Goal: Information Seeking & Learning: Understand process/instructions

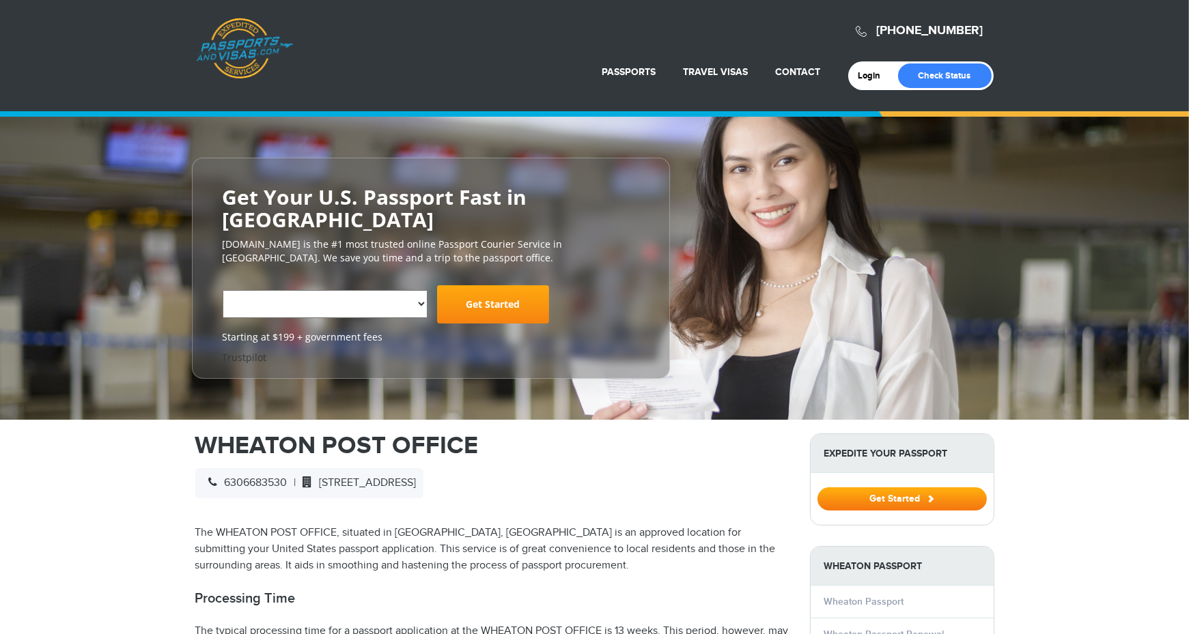
select select "**********"
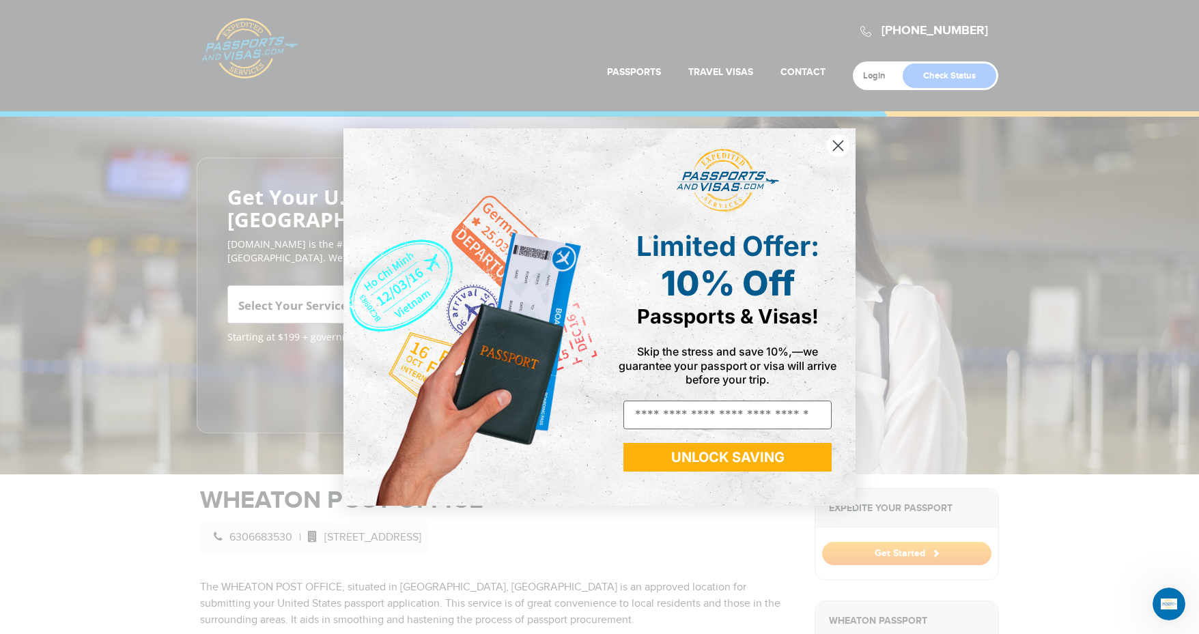
click at [834, 142] on icon "Close dialog" at bounding box center [839, 146] width 10 height 10
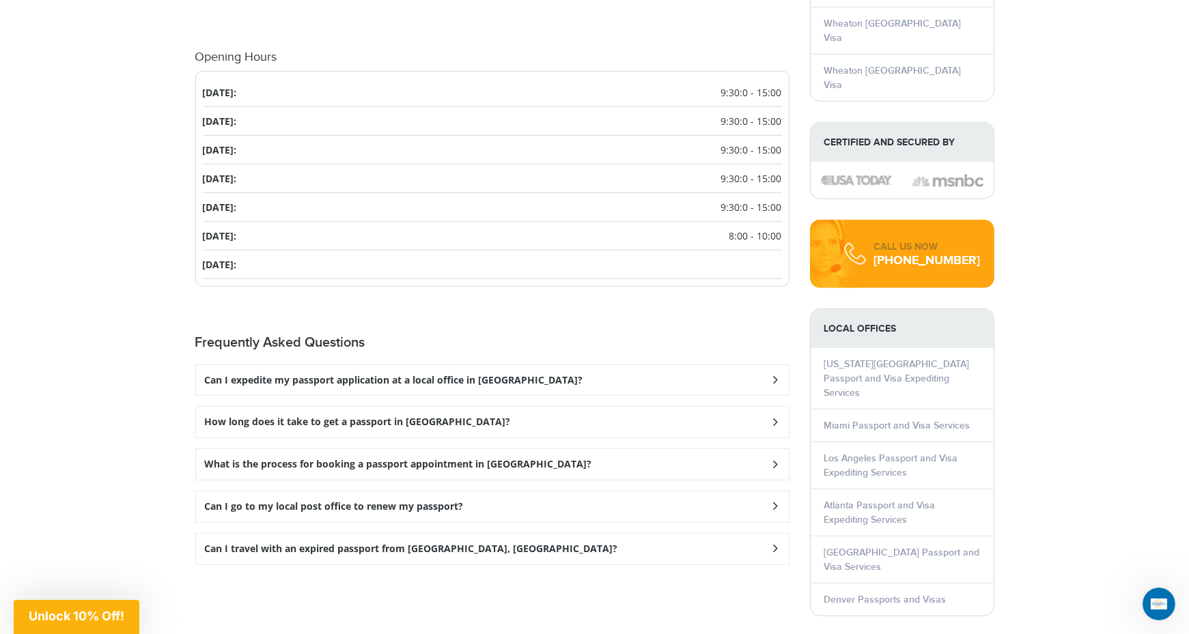
scroll to position [1599, 0]
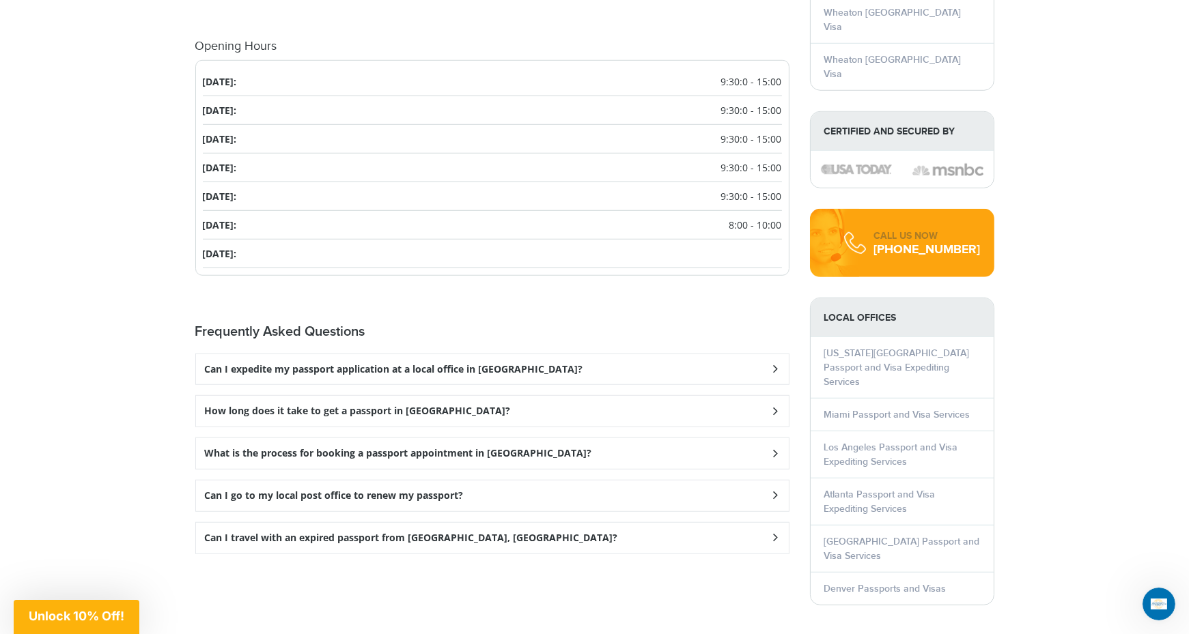
click at [773, 373] on icon at bounding box center [775, 369] width 14 height 9
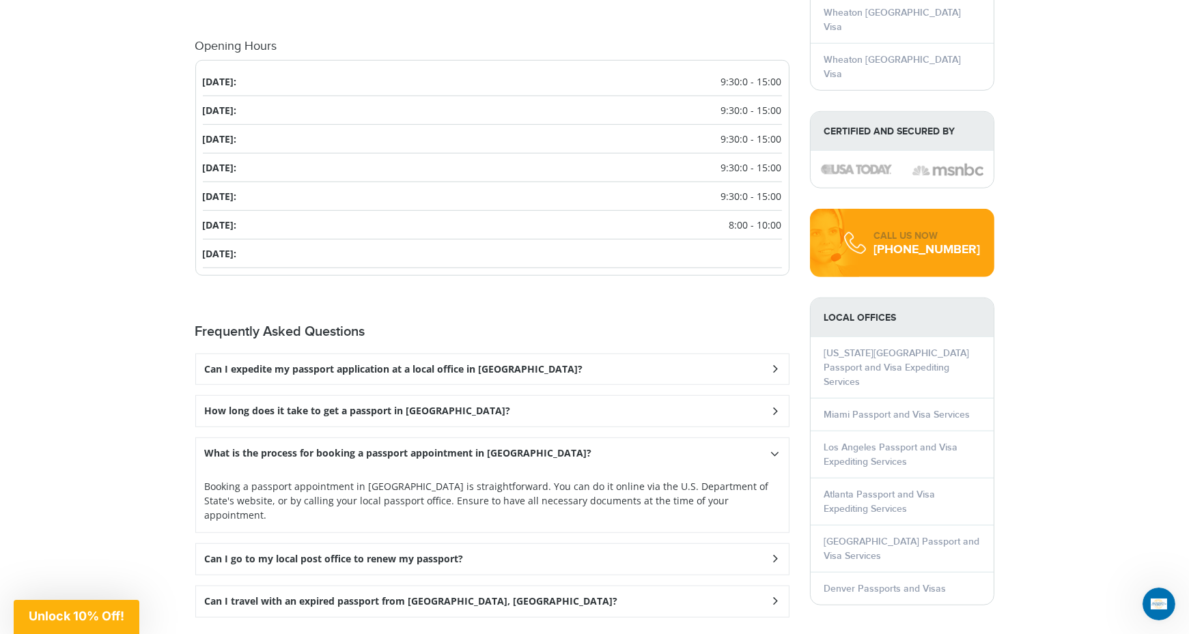
click at [774, 373] on icon at bounding box center [775, 369] width 14 height 9
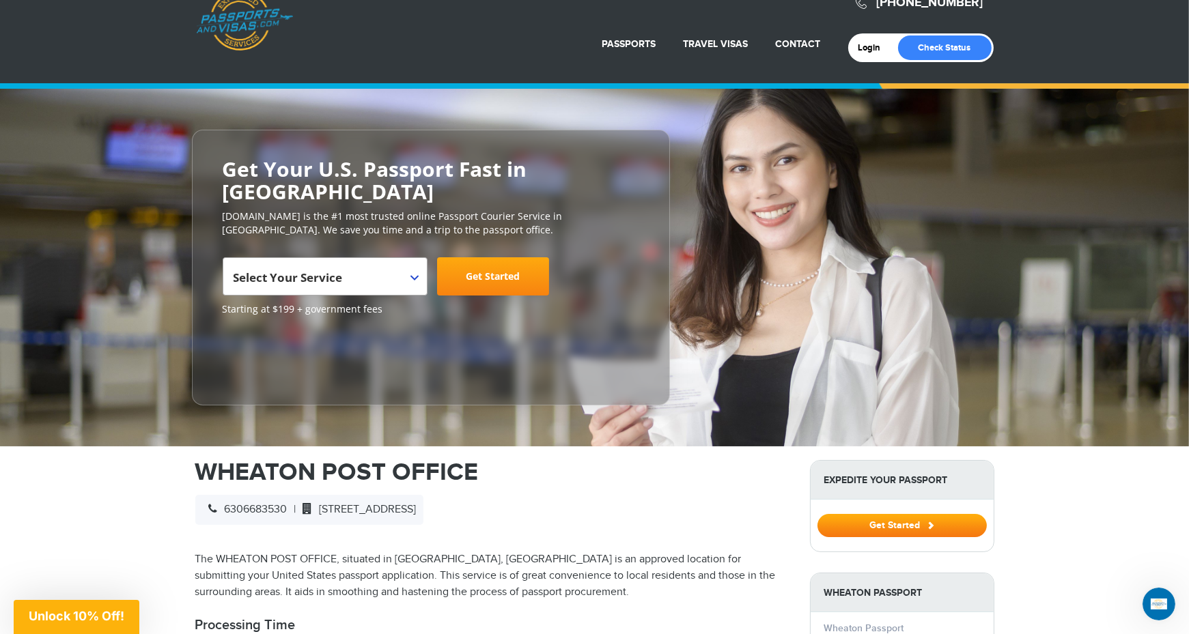
scroll to position [0, 0]
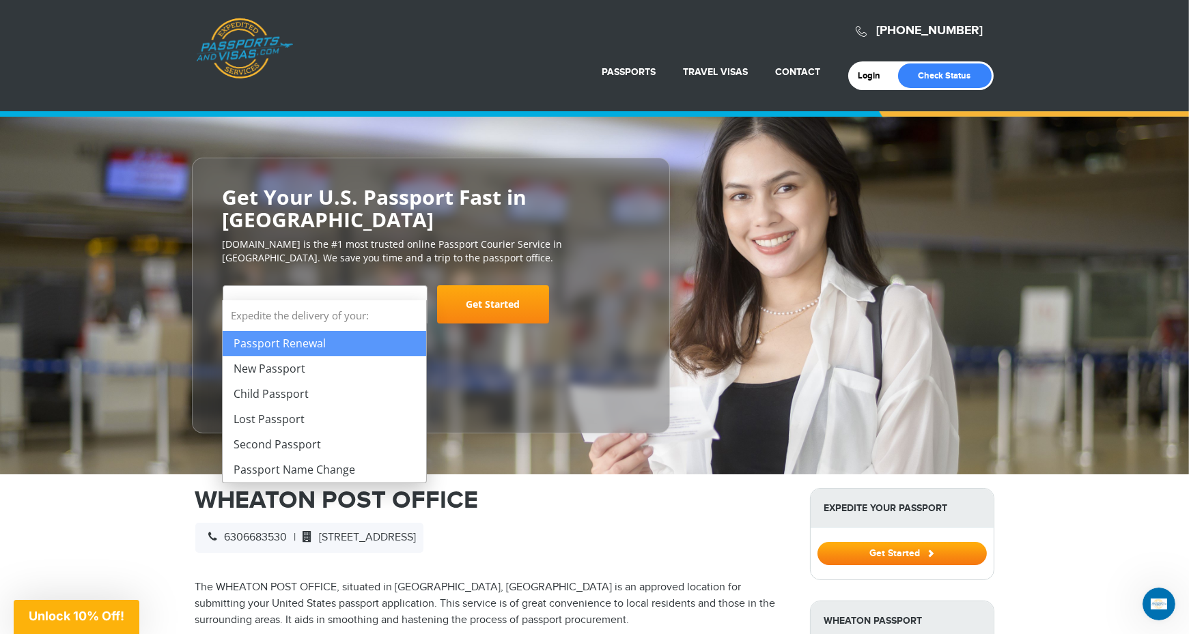
click at [414, 286] on span at bounding box center [420, 295] width 14 height 18
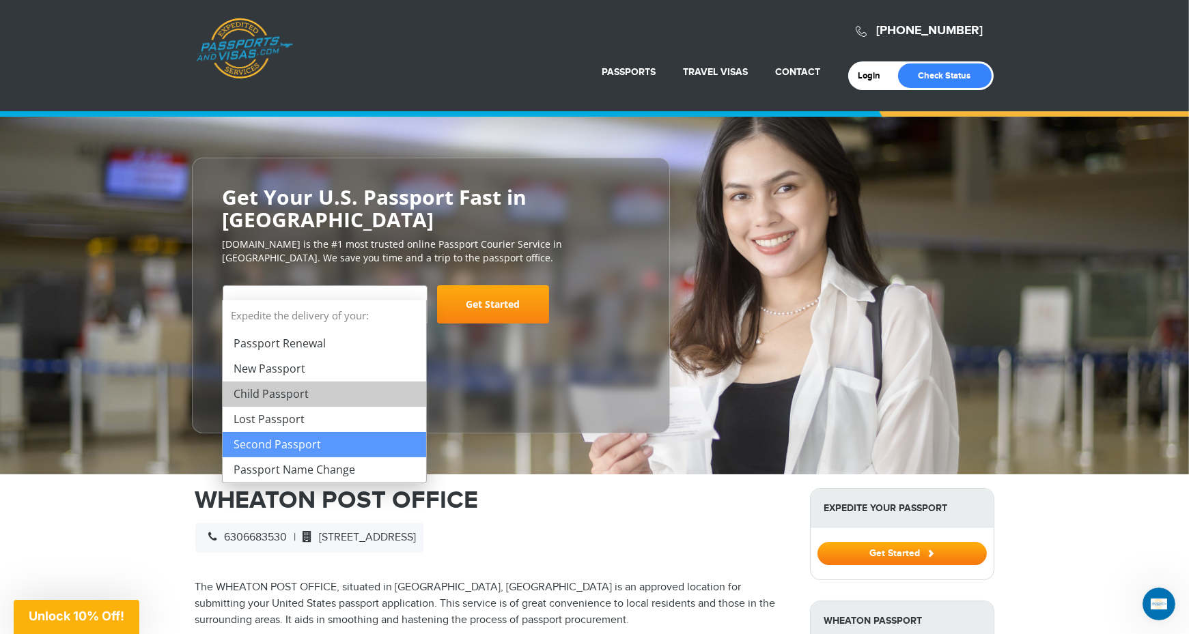
select select "**********"
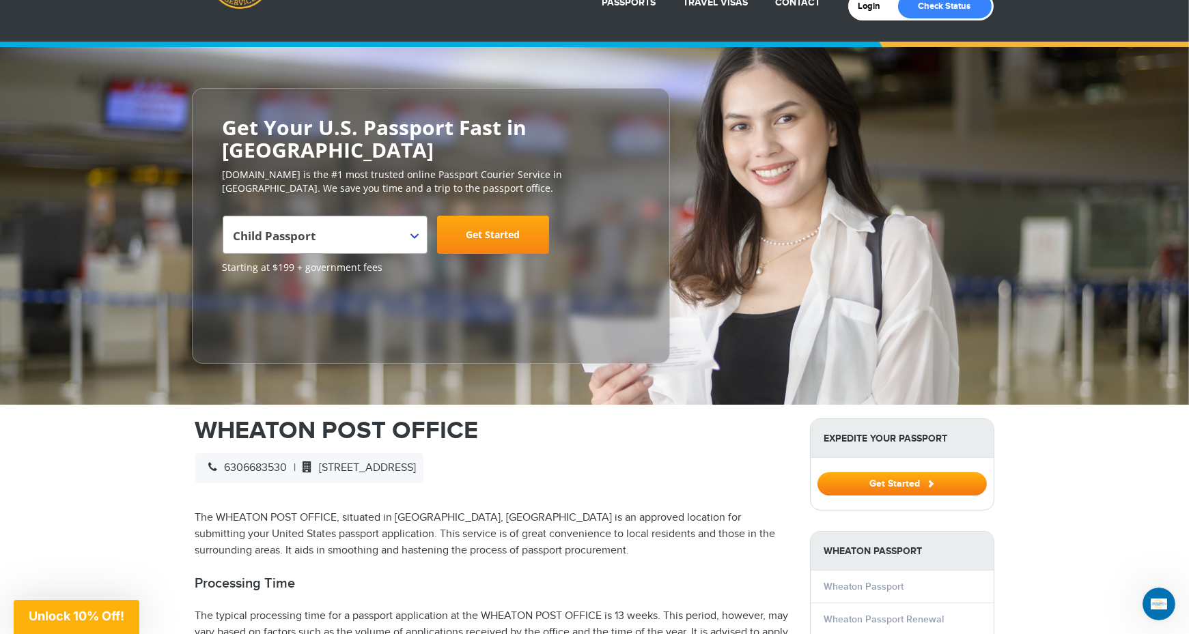
scroll to position [74, 0]
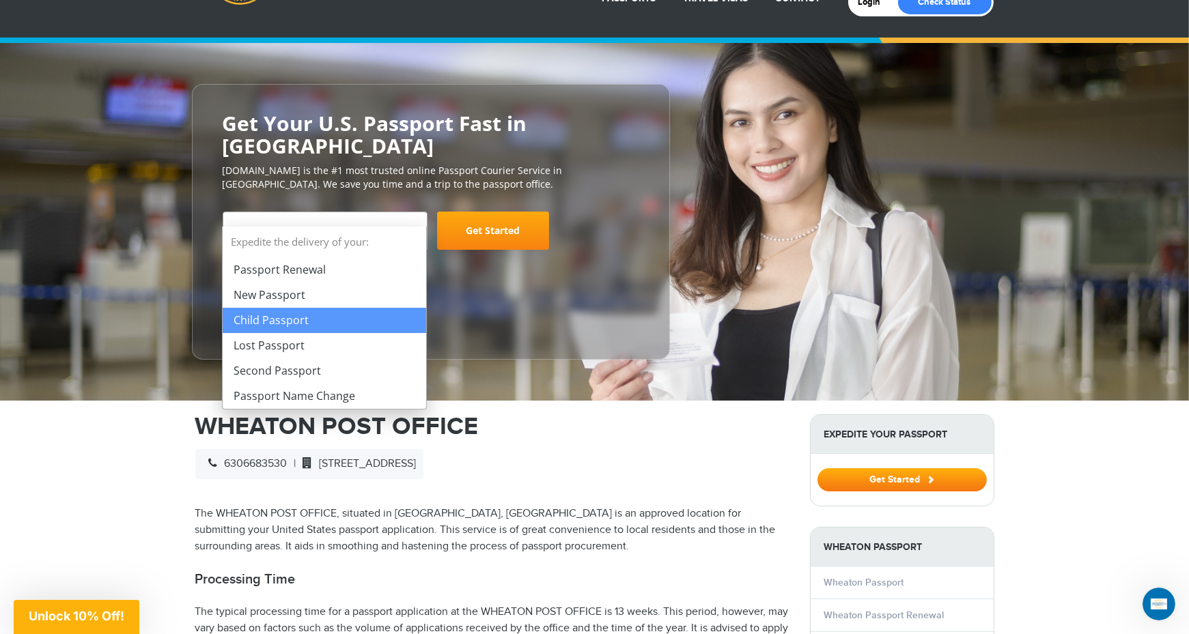
click at [410, 229] on b at bounding box center [414, 231] width 8 height 5
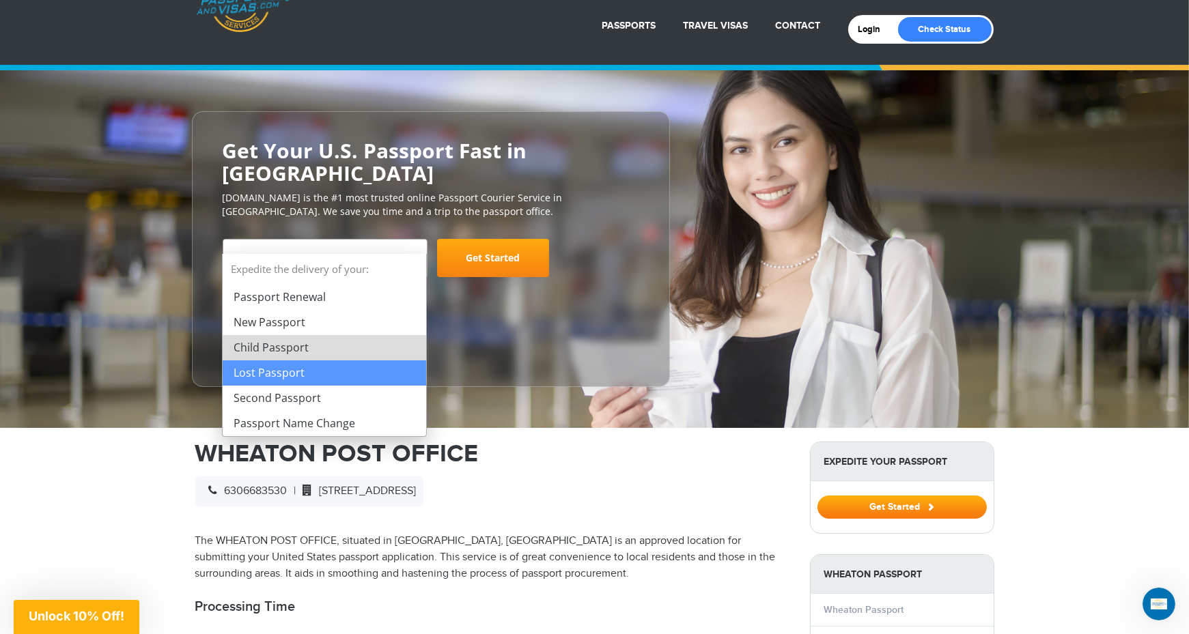
scroll to position [0, 0]
